Goal: Task Accomplishment & Management: Use online tool/utility

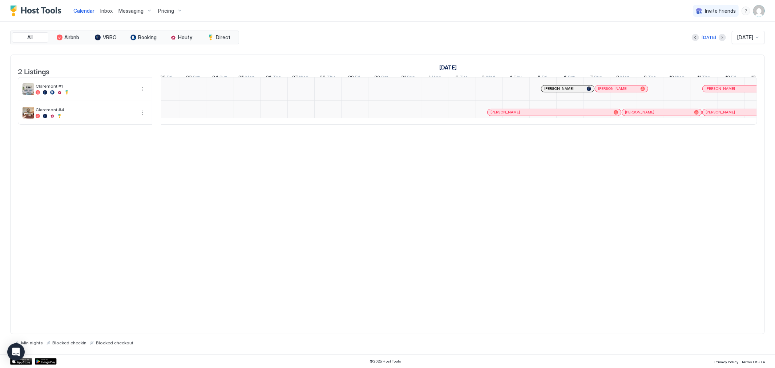
scroll to position [0, 565]
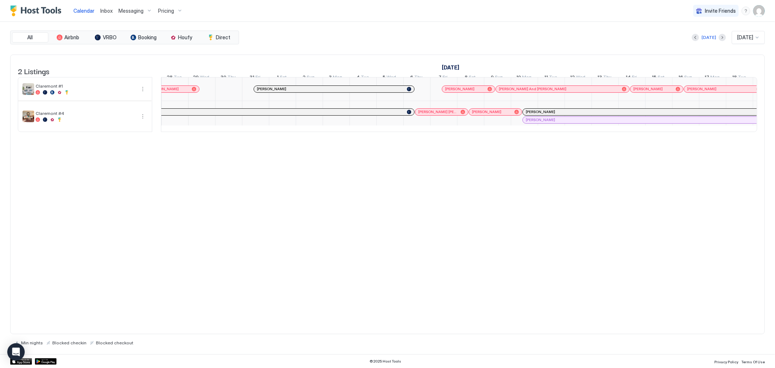
click at [691, 132] on div at bounding box center [685, 116] width 27 height 31
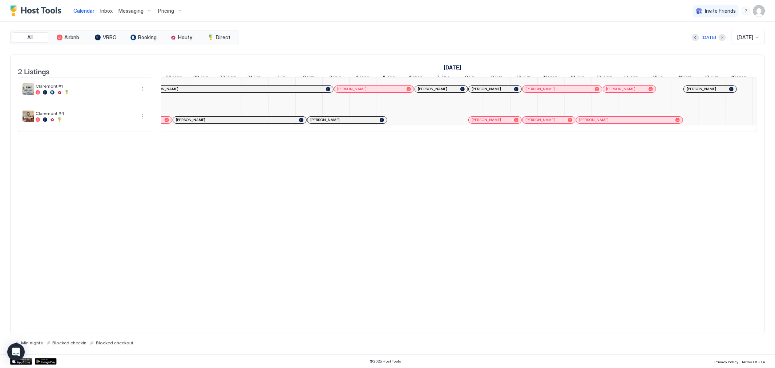
click at [756, 40] on div at bounding box center [757, 38] width 6 height 6
click at [742, 107] on span "[DATE]" at bounding box center [744, 106] width 15 height 5
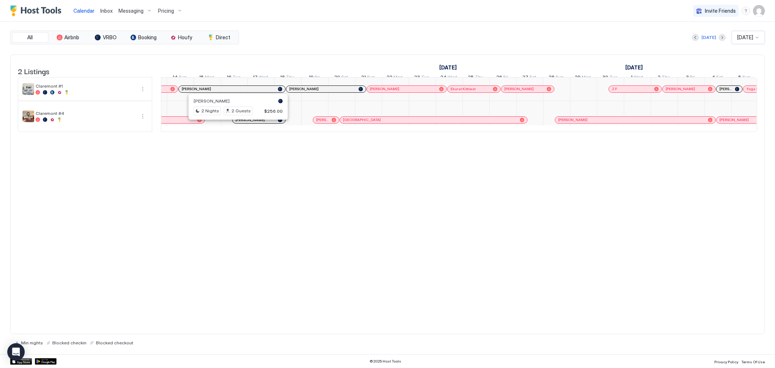
click at [213, 153] on div "2 Listings [DATE] [DATE] [DATE] 27 Wed 28 Thu 29 Fri 30 Sat 31 Sun 1 Mon 2 Tue …" at bounding box center [387, 194] width 755 height 280
drag, startPoint x: 95, startPoint y: 11, endPoint x: 143, endPoint y: 4, distance: 48.1
click at [143, 4] on div "Calendar Inbox Messaging Pricing" at bounding box center [127, 10] width 115 height 21
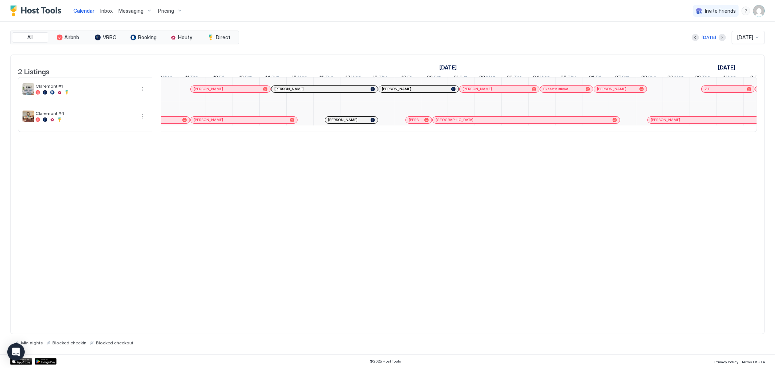
scroll to position [0, 406]
